Goal: Task Accomplishment & Management: Manage account settings

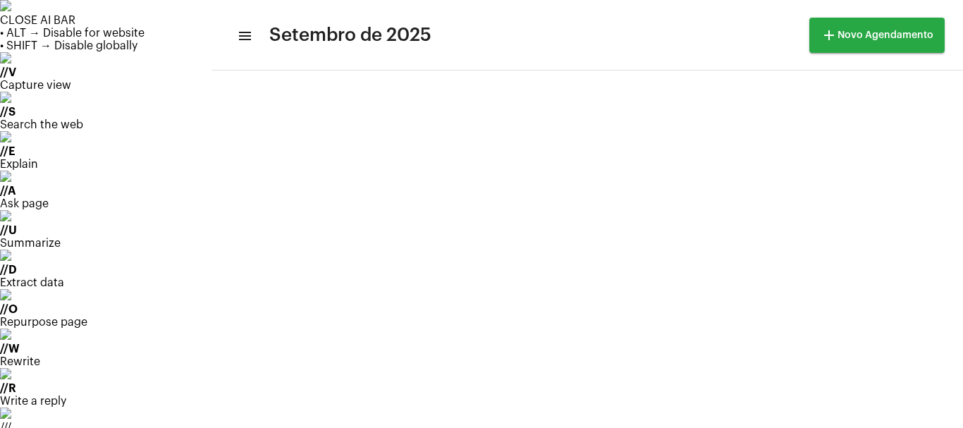
scroll to position [274, 0]
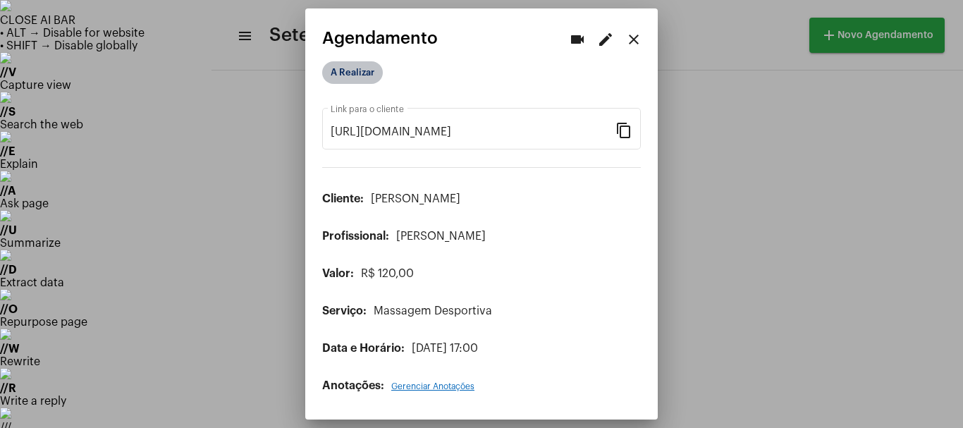
click at [360, 78] on mat-chip "A Realizar" at bounding box center [352, 72] width 61 height 23
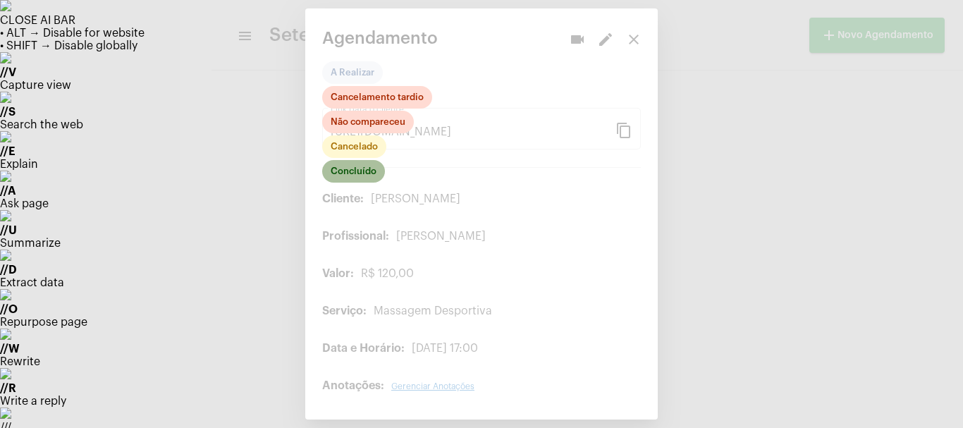
click at [350, 176] on mat-chip "Concluído" at bounding box center [353, 171] width 63 height 23
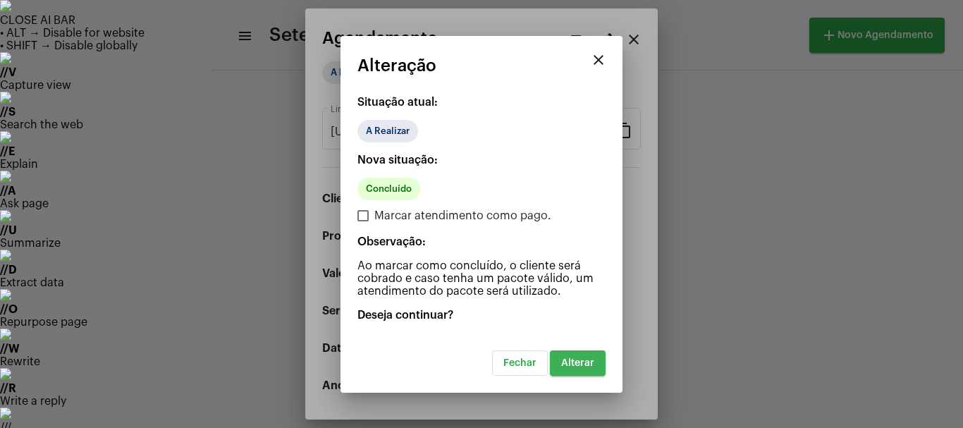
click at [563, 355] on button "Alterar" at bounding box center [578, 362] width 56 height 25
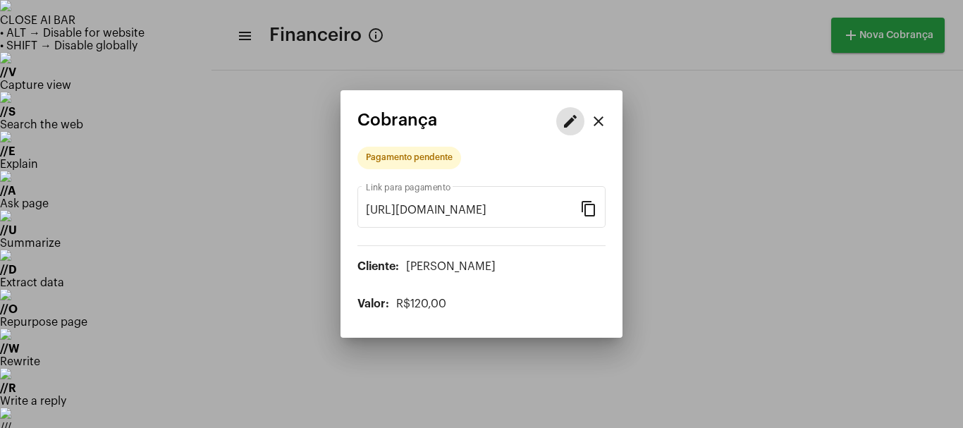
click at [564, 125] on mat-icon "edit" at bounding box center [570, 121] width 17 height 17
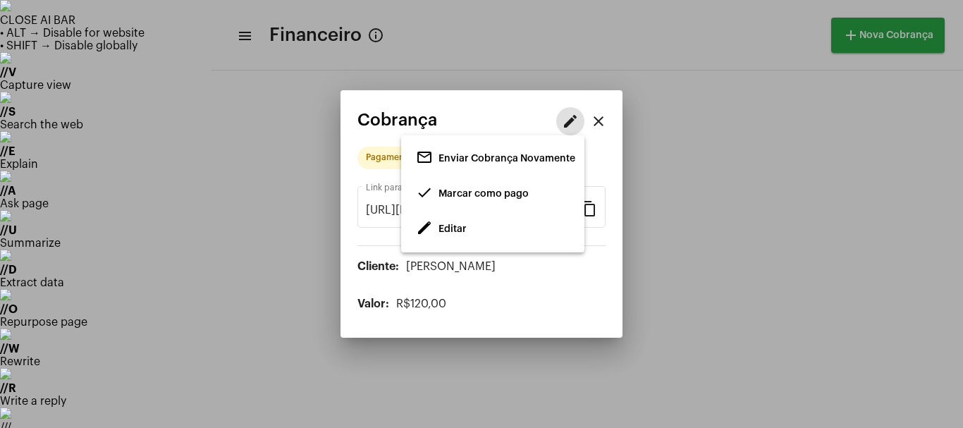
click at [434, 233] on span "edit Editar" at bounding box center [441, 229] width 51 height 25
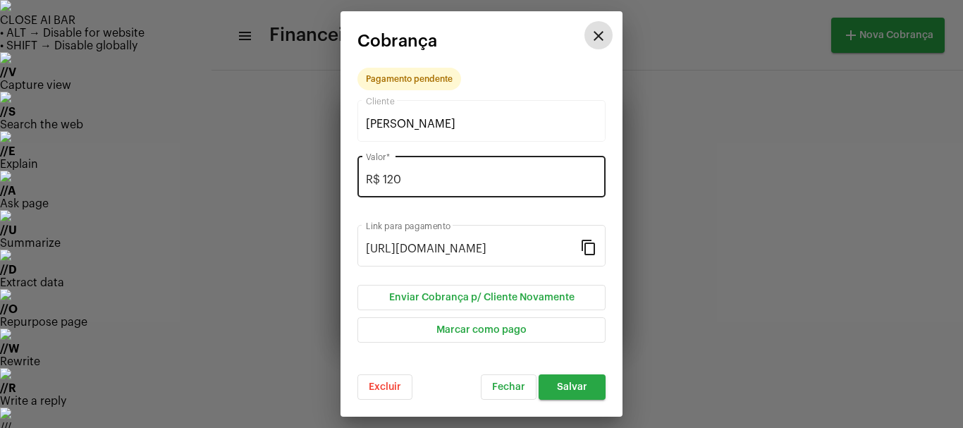
click at [417, 188] on div "R$ 120 Valor *" at bounding box center [481, 175] width 231 height 44
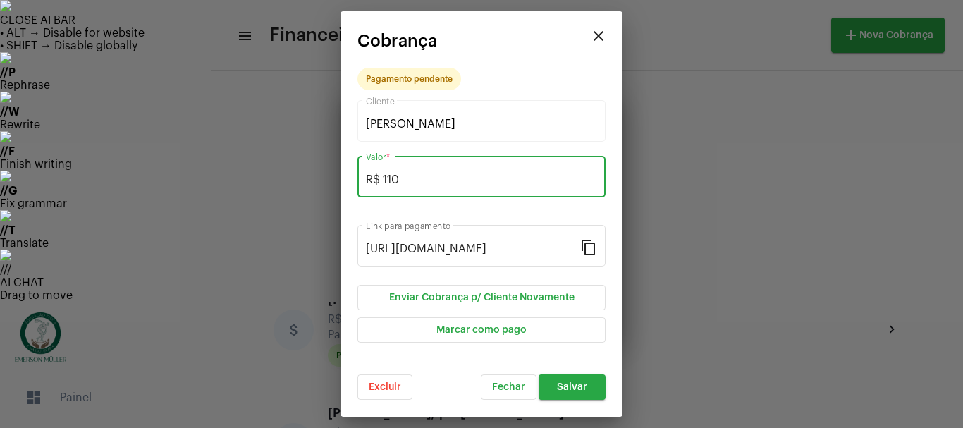
type input "R$ 110"
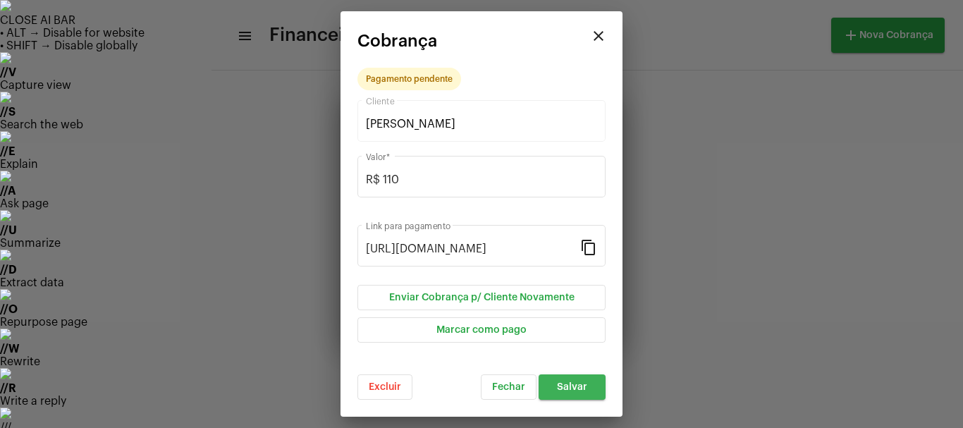
click at [580, 397] on button "Salvar" at bounding box center [572, 386] width 67 height 25
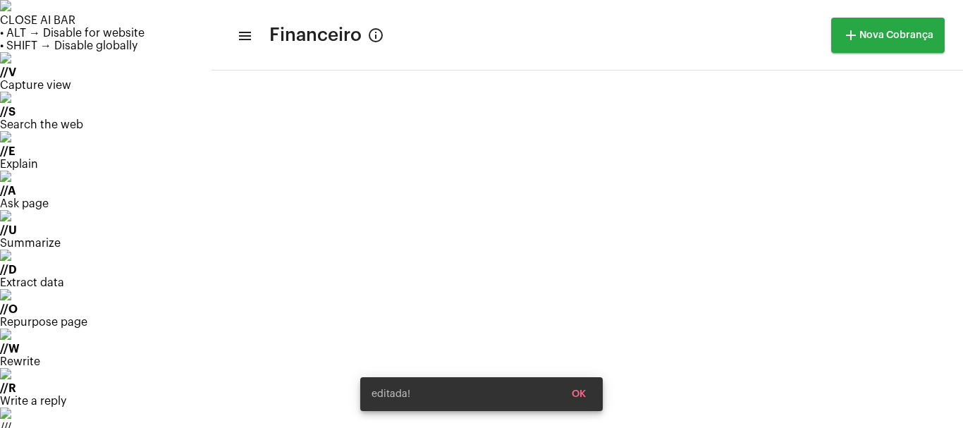
scroll to position [702, 0]
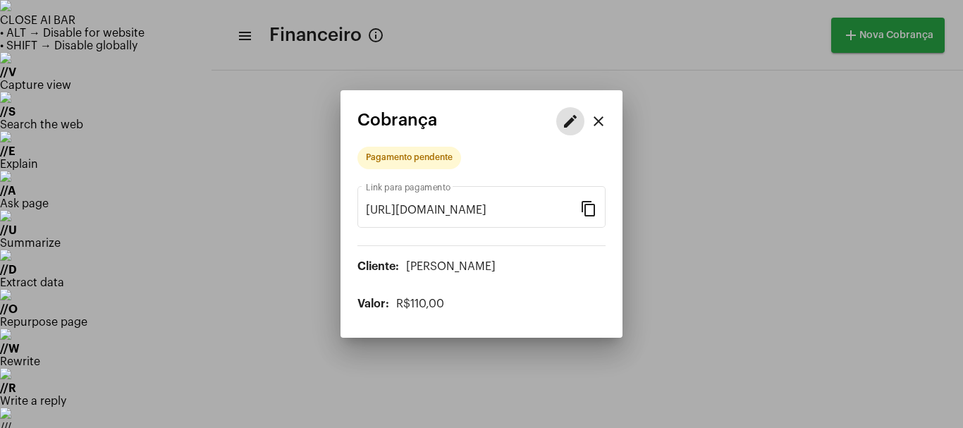
click at [575, 123] on mat-icon "edit" at bounding box center [570, 121] width 17 height 17
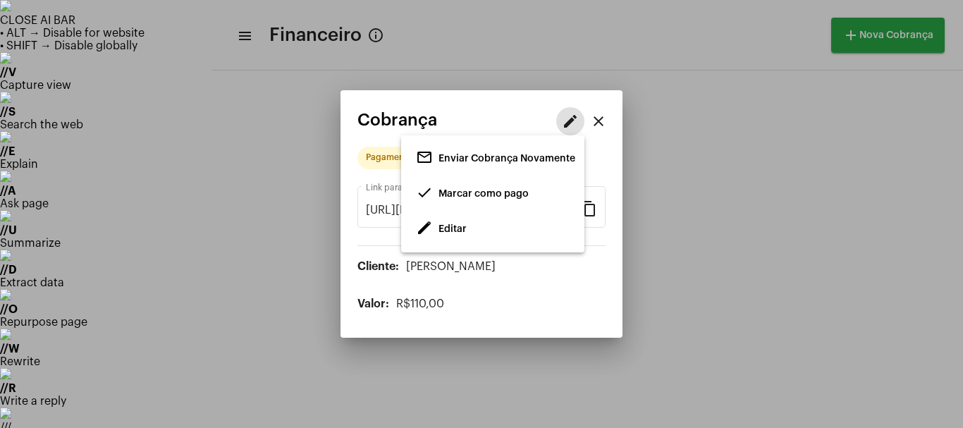
click at [453, 189] on span "Marcar como pago" at bounding box center [484, 194] width 90 height 10
